Goal: Information Seeking & Learning: Learn about a topic

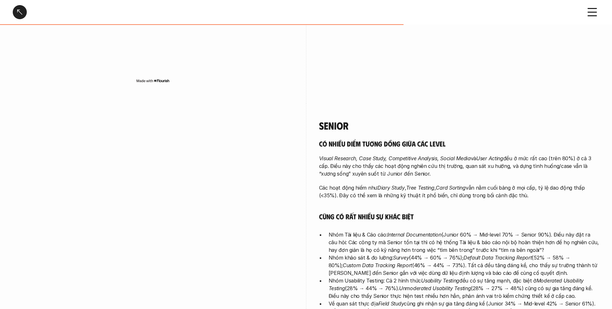
click at [26, 15] on div at bounding box center [20, 12] width 14 height 14
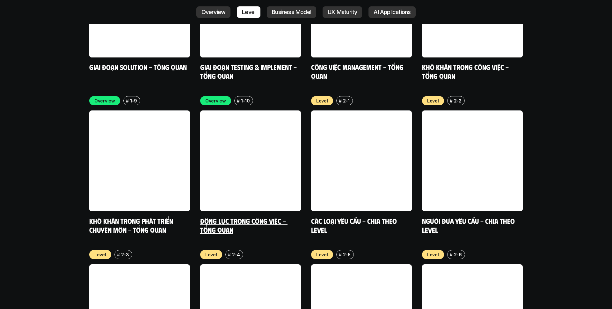
scroll to position [2162, 0]
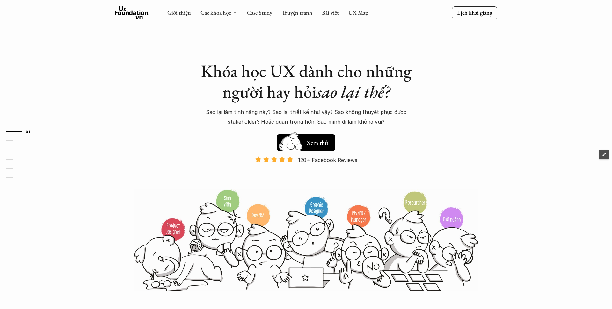
click at [367, 77] on h1 "Khóa học UX dành cho những người hay hỏi sao lại thế?" at bounding box center [306, 81] width 223 height 41
click at [360, 14] on link "UX Map" at bounding box center [359, 12] width 20 height 7
